Goal: Share content: Share content

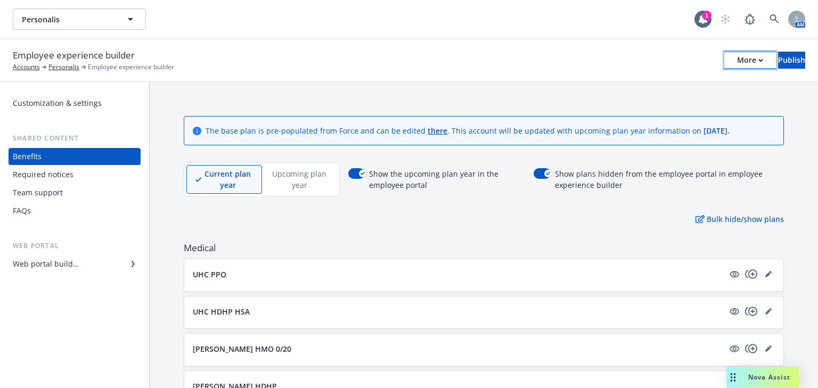
click at [758, 59] on icon "button" at bounding box center [760, 61] width 5 height 4
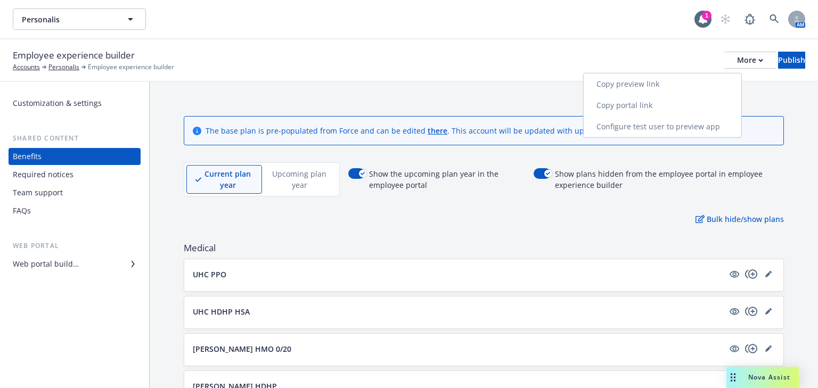
click at [647, 104] on link "Copy portal link" at bounding box center [663, 105] width 158 height 21
